Goal: Task Accomplishment & Management: Use online tool/utility

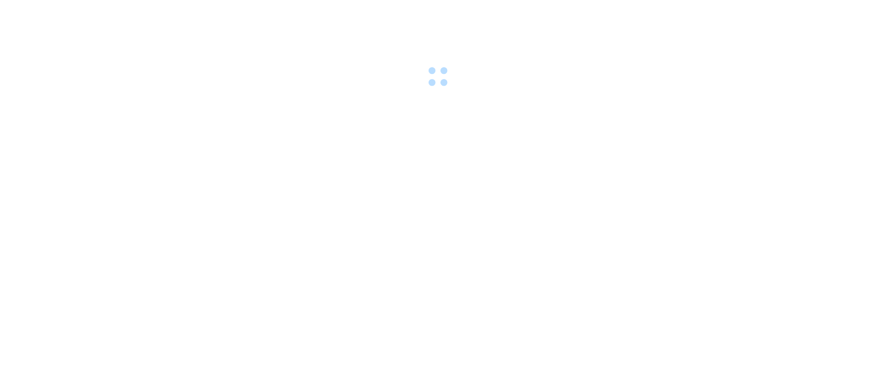
drag, startPoint x: 380, startPoint y: 63, endPoint x: 299, endPoint y: 40, distance: 84.4
click at [381, 63] on div at bounding box center [437, 45] width 875 height 91
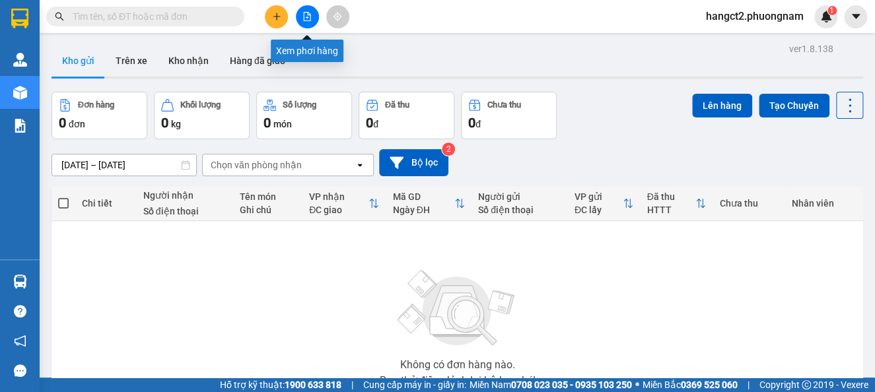
click at [308, 19] on icon "file-add" at bounding box center [306, 16] width 9 height 9
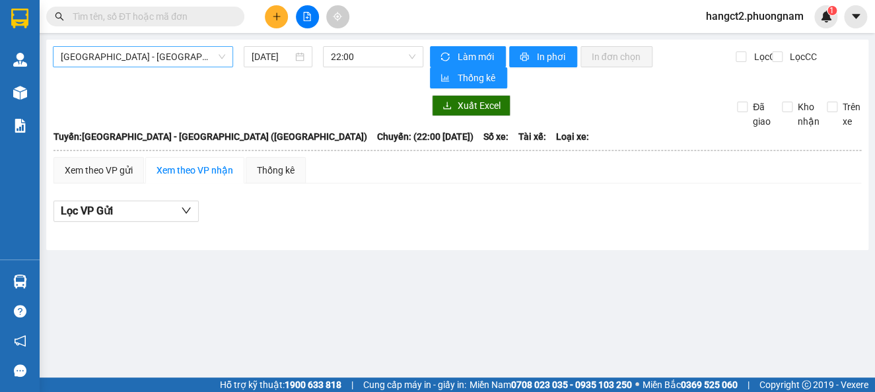
click at [177, 55] on span "[GEOGRAPHIC_DATA] - [GEOGRAPHIC_DATA] ([GEOGRAPHIC_DATA])" at bounding box center [143, 57] width 164 height 20
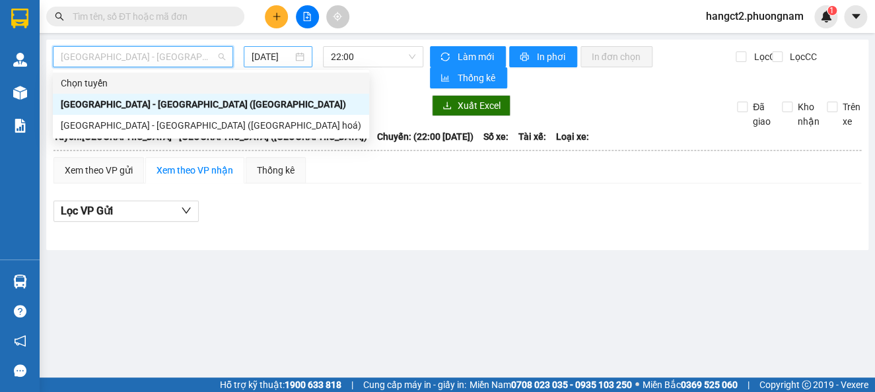
click at [264, 60] on input "[DATE]" at bounding box center [271, 57] width 41 height 15
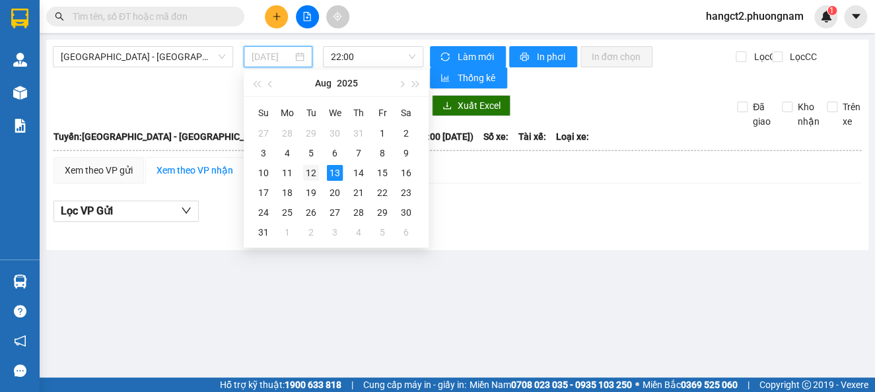
click at [310, 170] on div "12" at bounding box center [311, 173] width 16 height 16
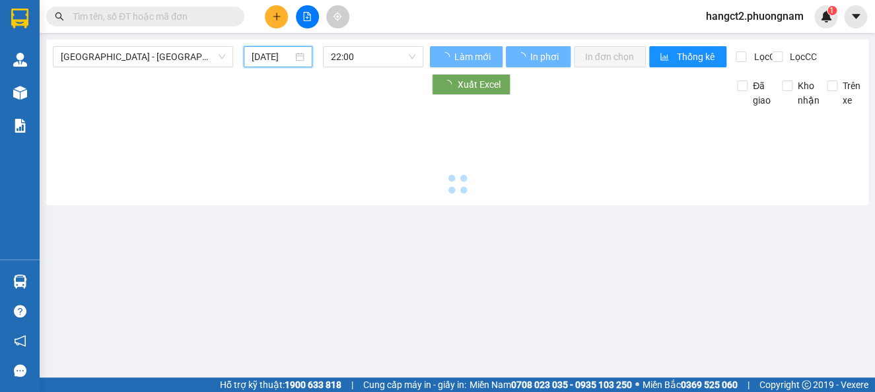
type input "[DATE]"
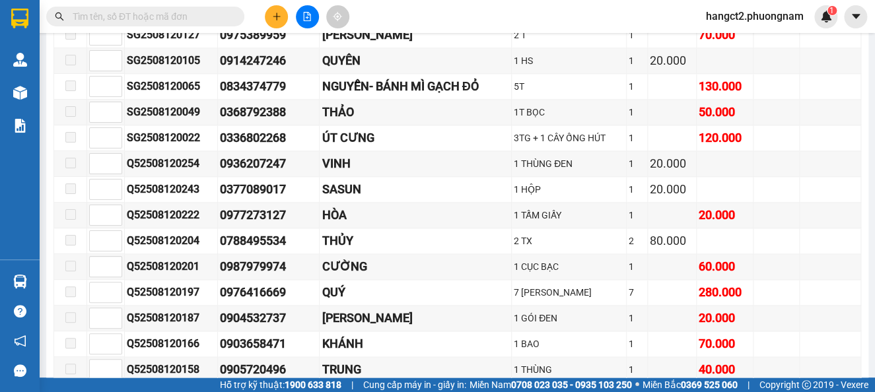
scroll to position [11089, 0]
